Goal: Check status: Check status

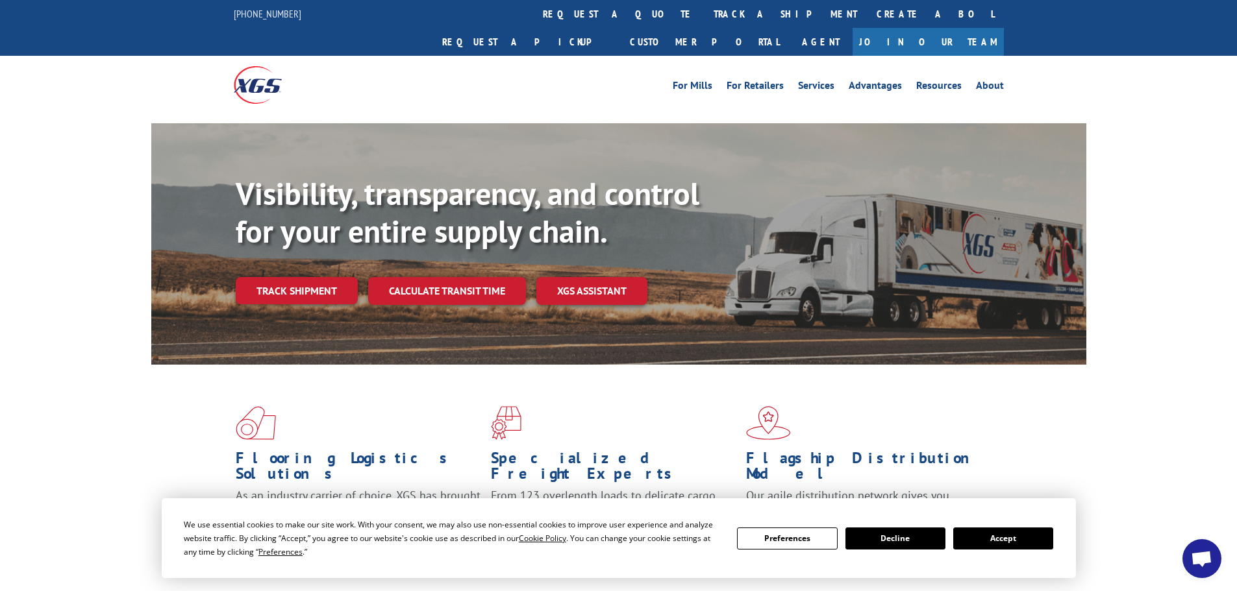
click at [1012, 544] on button "Accept" at bounding box center [1003, 539] width 100 height 22
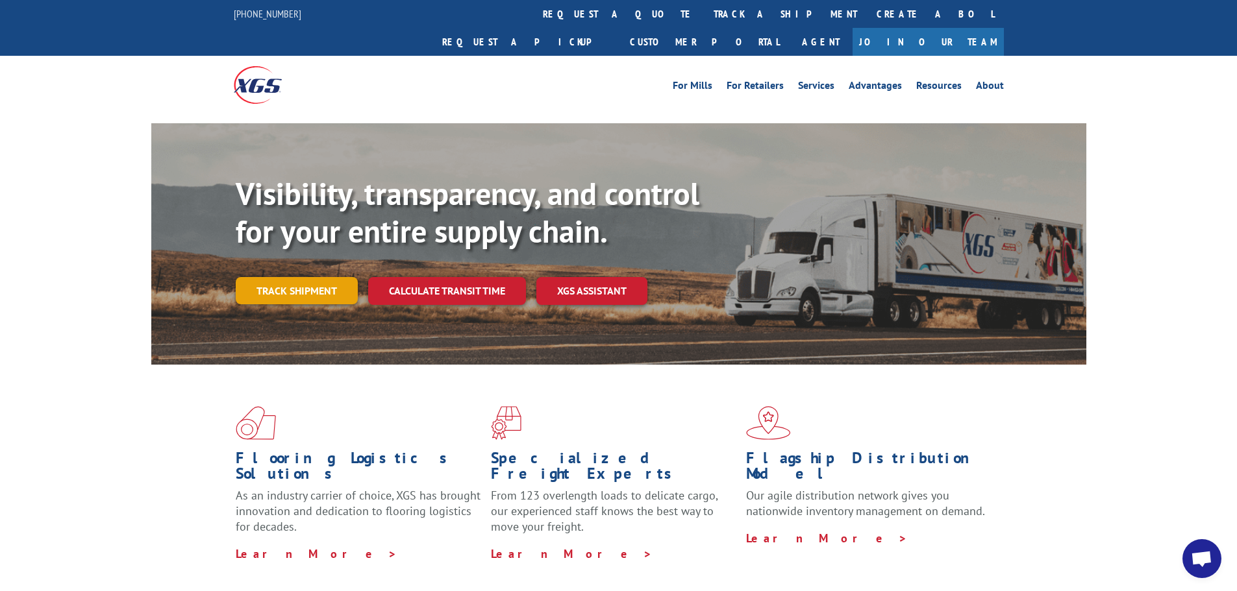
click at [318, 277] on link "Track shipment" at bounding box center [297, 290] width 122 height 27
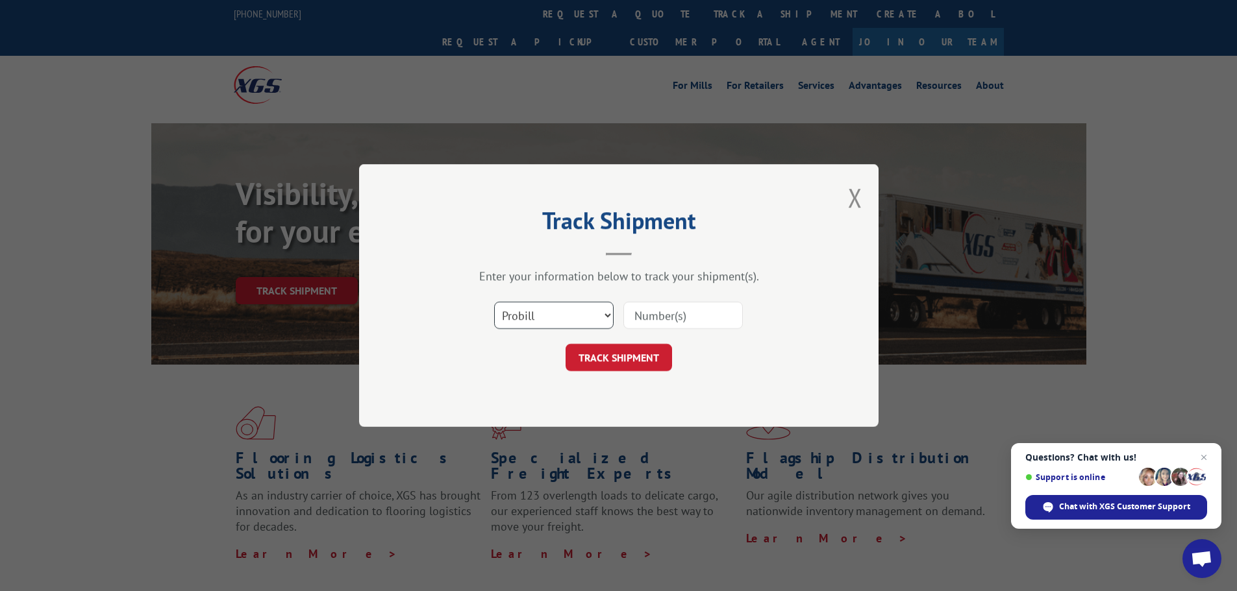
click at [516, 326] on select "Select category... Probill BOL PO" at bounding box center [553, 315] width 119 height 27
select select "po"
click at [494, 302] on select "Select category... Probill BOL PO" at bounding box center [553, 315] width 119 height 27
click at [645, 316] on input at bounding box center [682, 315] width 119 height 27
paste input "04522833"
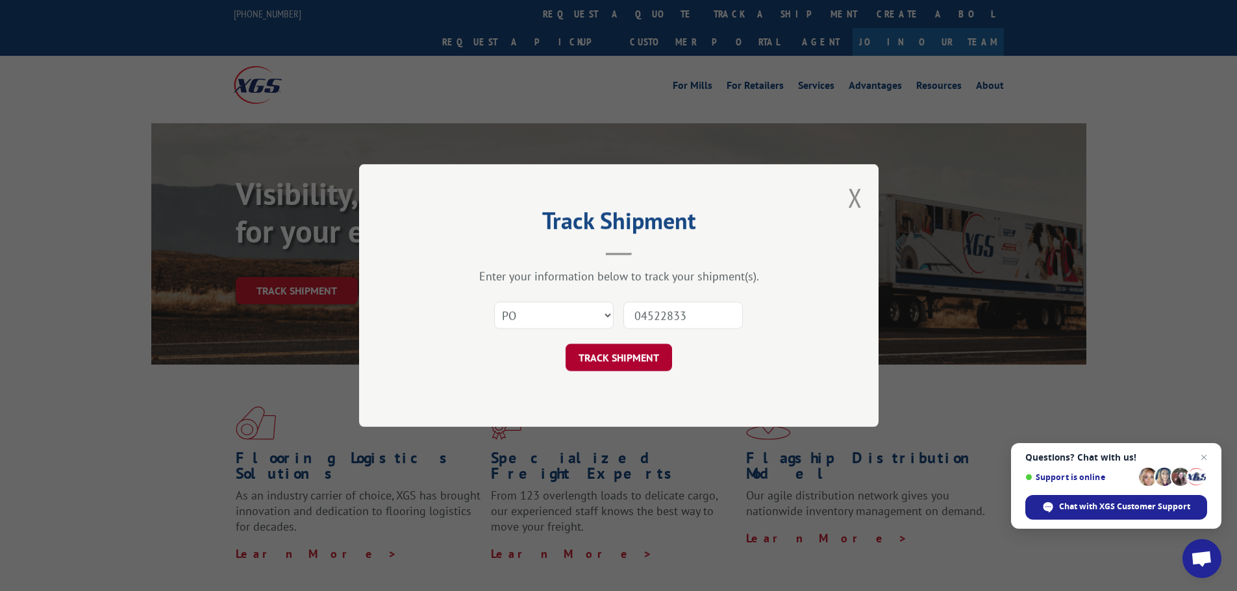
type input "04522833"
click at [660, 357] on button "TRACK SHIPMENT" at bounding box center [618, 357] width 106 height 27
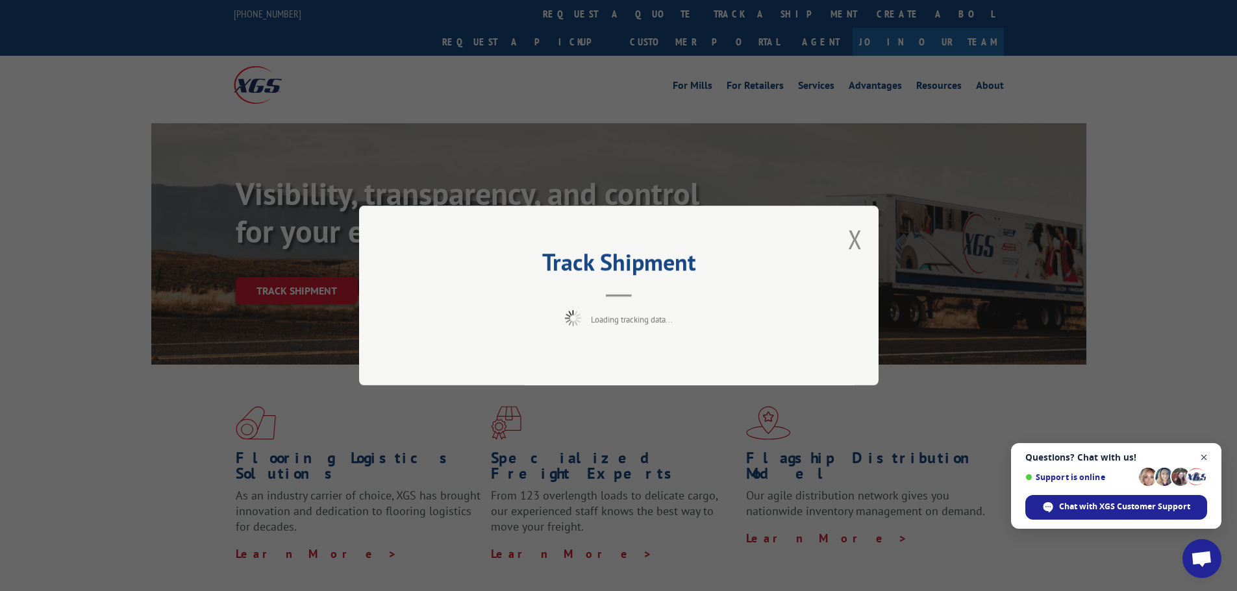
click at [1207, 455] on span "Open chat" at bounding box center [1204, 458] width 16 height 16
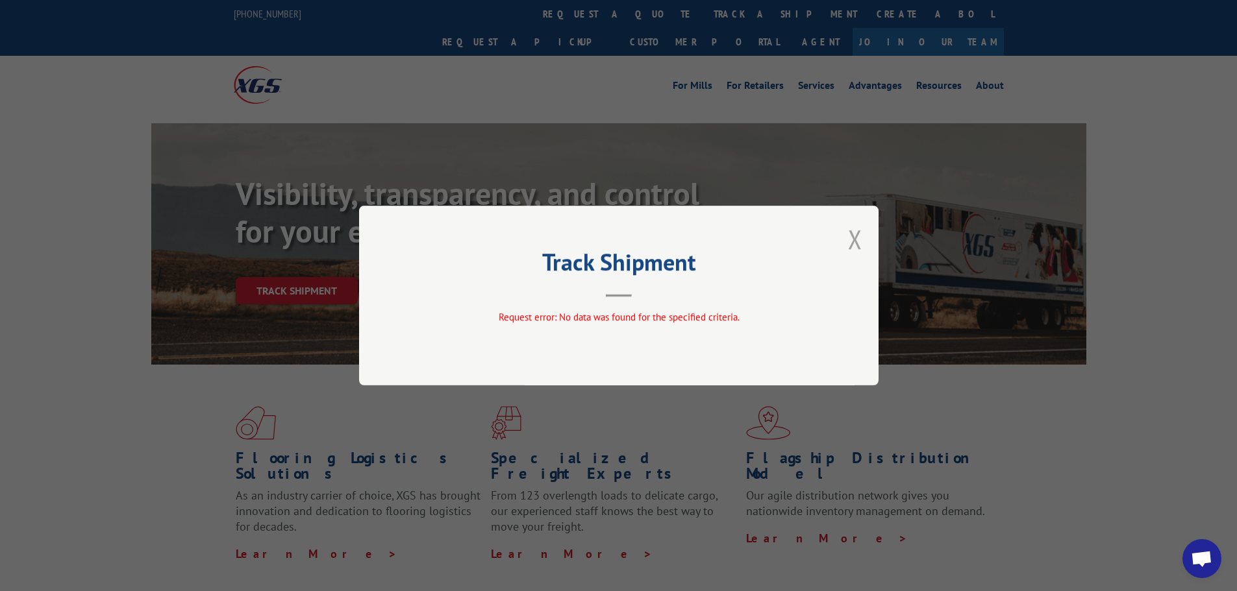
click at [856, 250] on button "Close modal" at bounding box center [855, 239] width 14 height 34
